Goal: Use online tool/utility: Utilize a website feature to perform a specific function

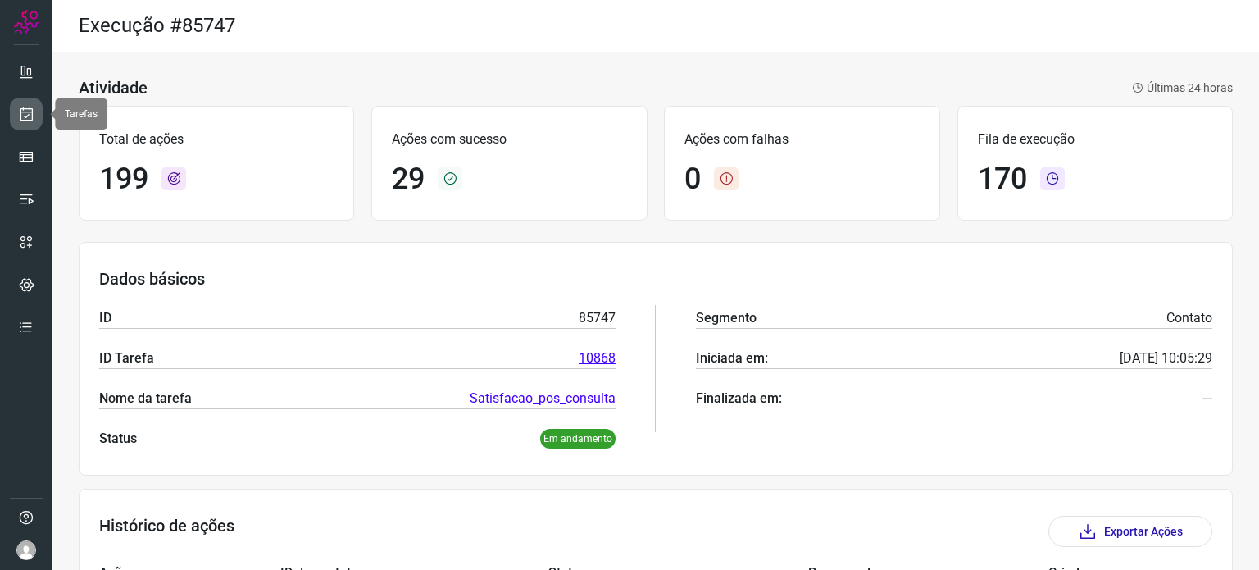
click at [23, 104] on link at bounding box center [26, 114] width 33 height 33
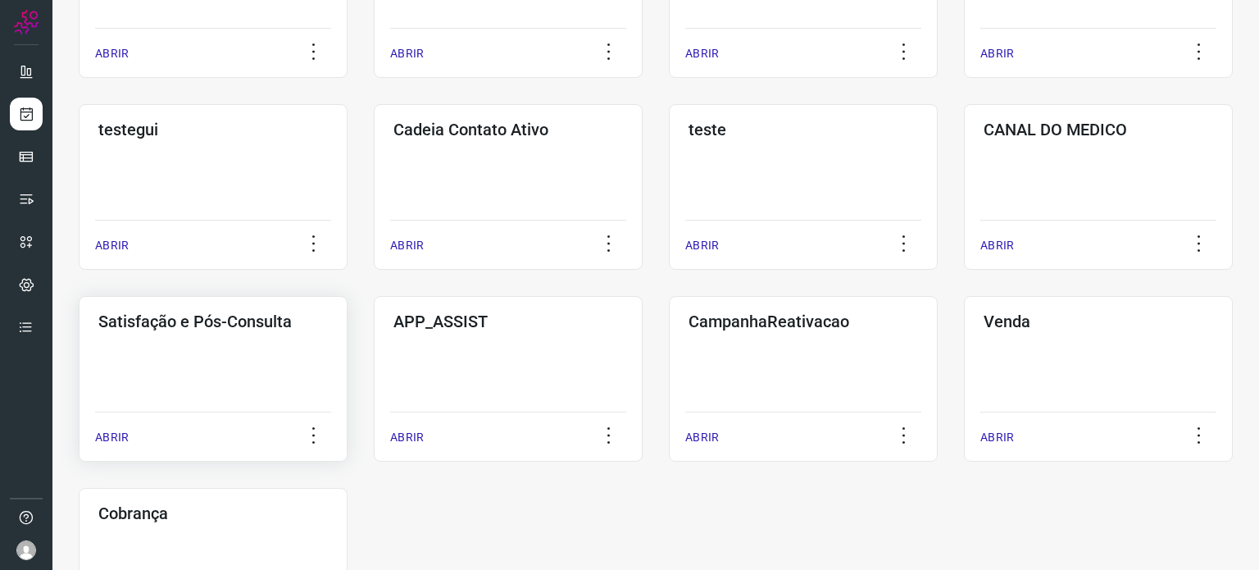
click at [210, 357] on div "Satisfação e Pós-Consulta ABRIR" at bounding box center [213, 379] width 269 height 166
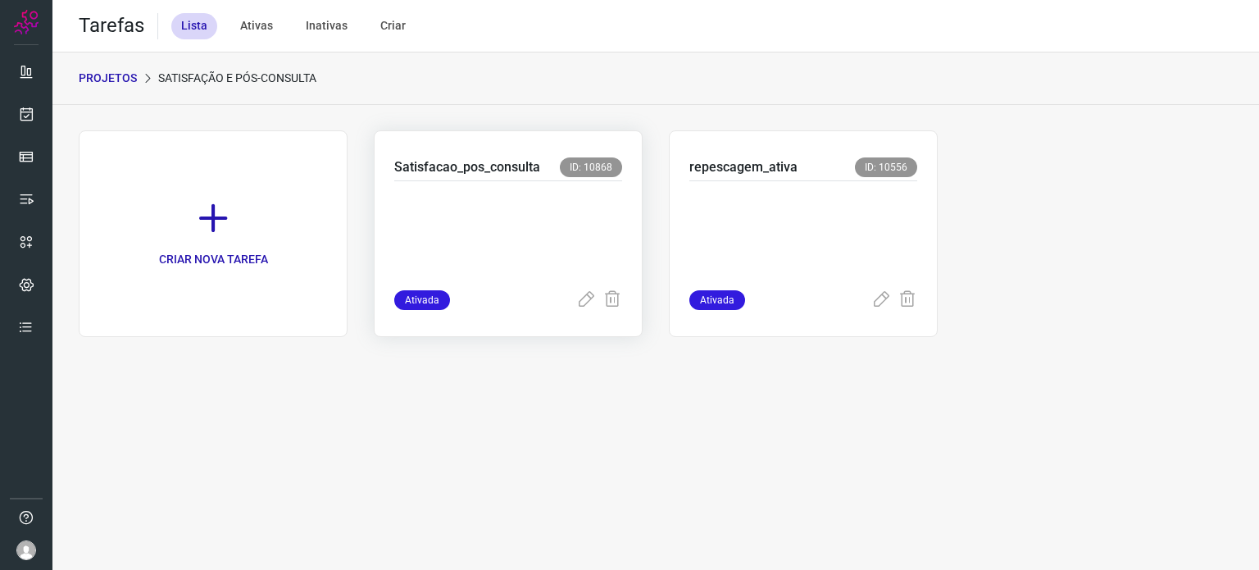
click at [509, 235] on p at bounding box center [508, 232] width 228 height 82
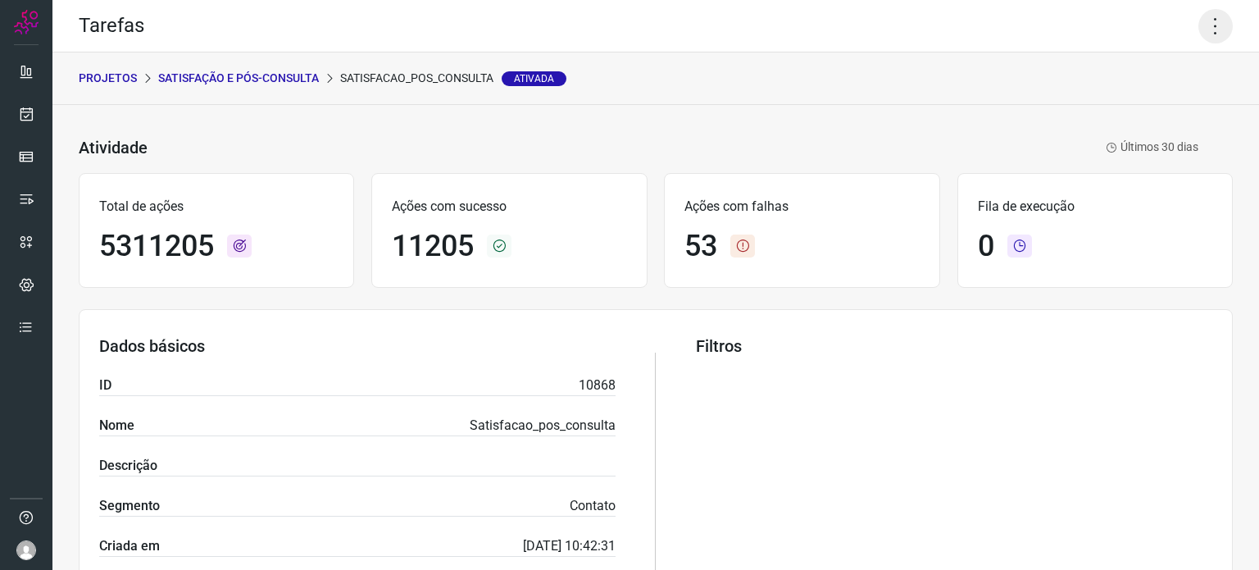
click at [1199, 32] on icon at bounding box center [1216, 26] width 34 height 34
click at [1131, 100] on li "Executar" at bounding box center [1145, 107] width 149 height 26
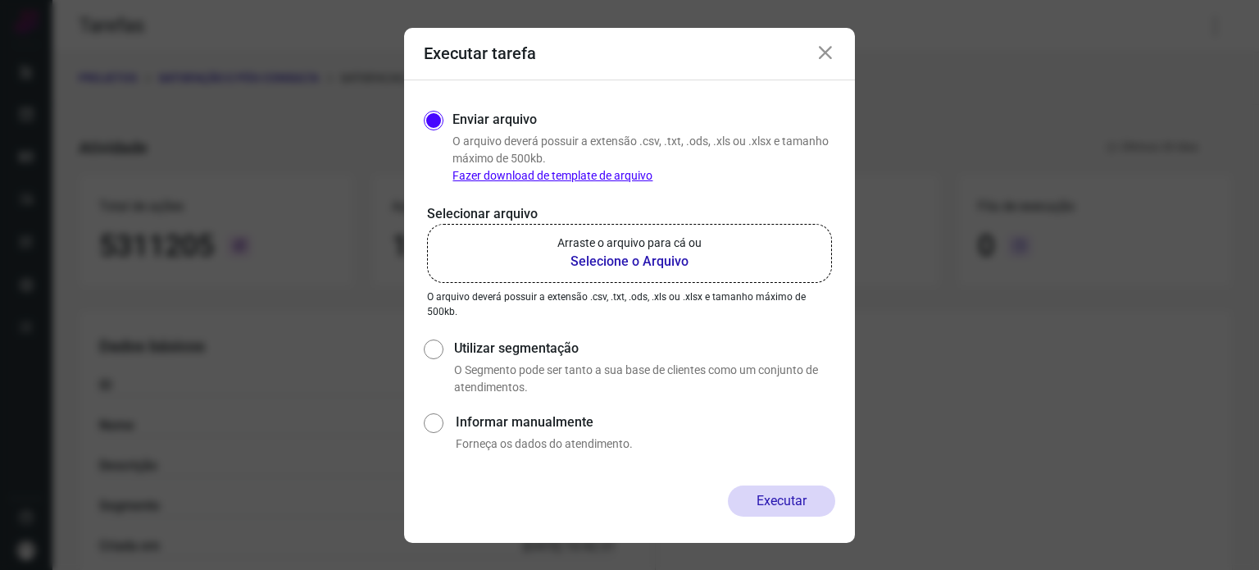
click at [661, 233] on label "Arraste o arquivo para cá ou Selecione o Arquivo" at bounding box center [629, 253] width 405 height 59
click at [0, 0] on input "Arraste o arquivo para cá ou Selecione o Arquivo" at bounding box center [0, 0] width 0 height 0
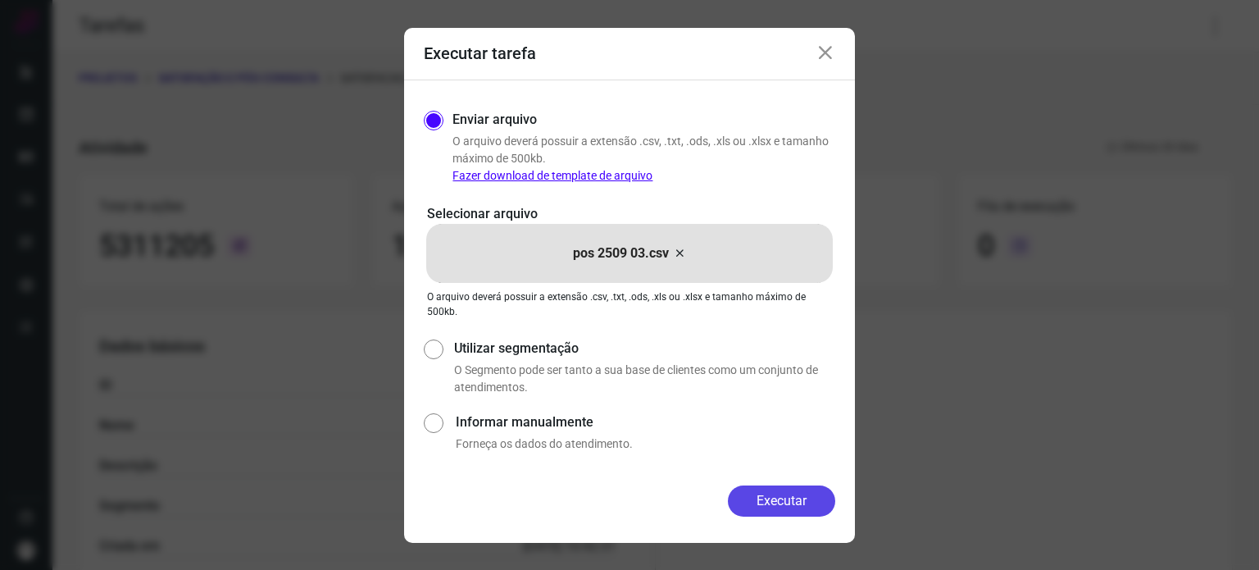
click at [800, 510] on button "Executar" at bounding box center [781, 500] width 107 height 31
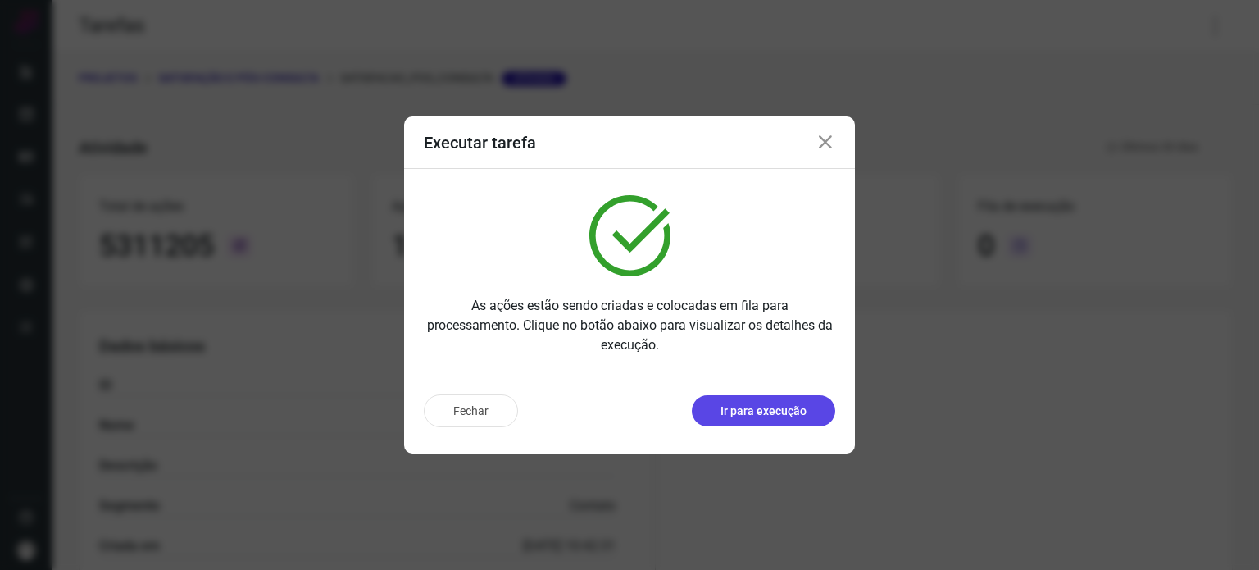
click at [740, 397] on button "Ir para execução" at bounding box center [763, 410] width 143 height 31
